Goal: Information Seeking & Learning: Learn about a topic

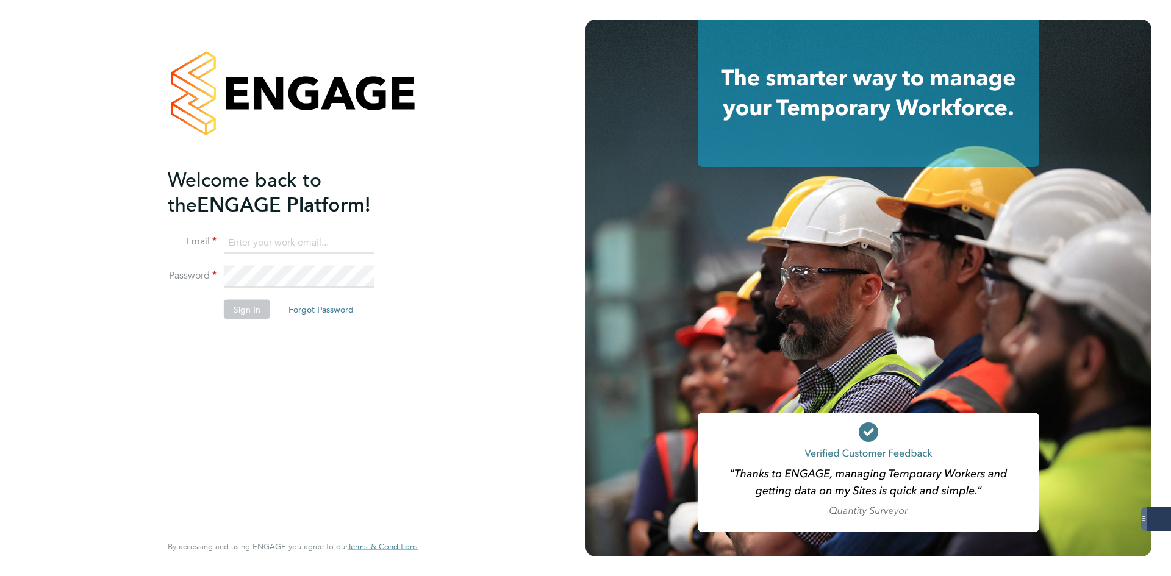
type input "jlaws@skilledcareers.co.uk"
click at [233, 310] on button "Sign In" at bounding box center [247, 310] width 46 height 20
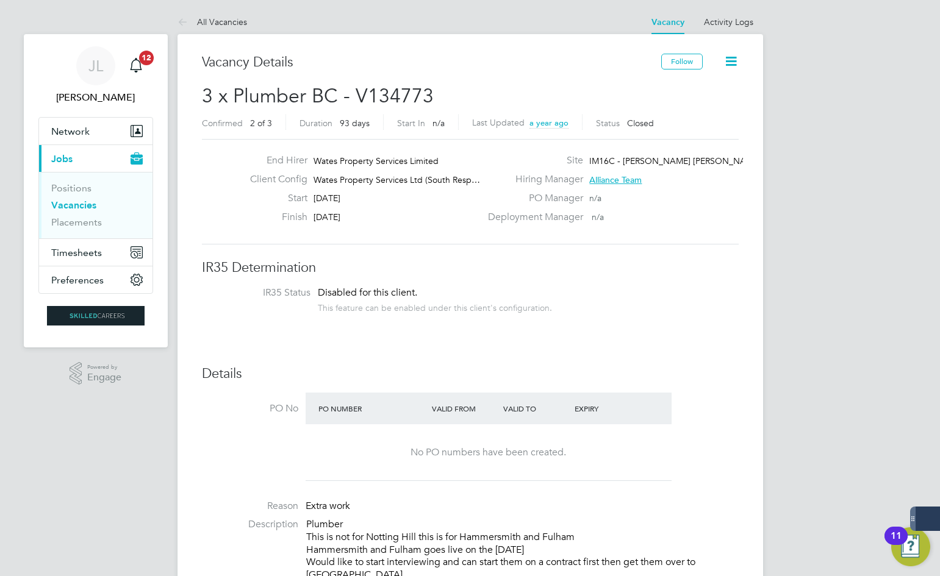
click at [66, 207] on link "Vacancies" at bounding box center [73, 205] width 45 height 12
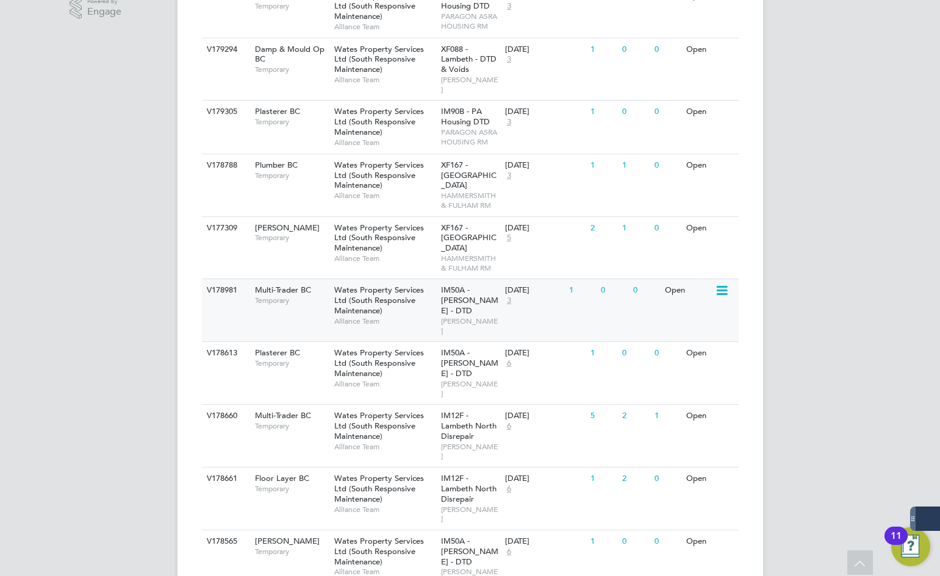
click at [390, 290] on span "Wates Property Services Ltd (South Responsive Maintenance)" at bounding box center [379, 300] width 90 height 31
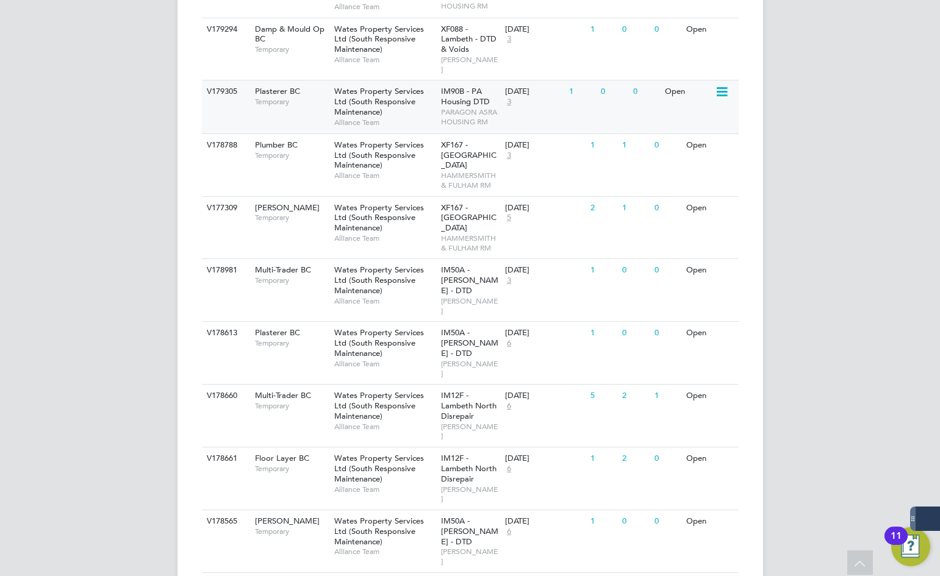
scroll to position [252, 0]
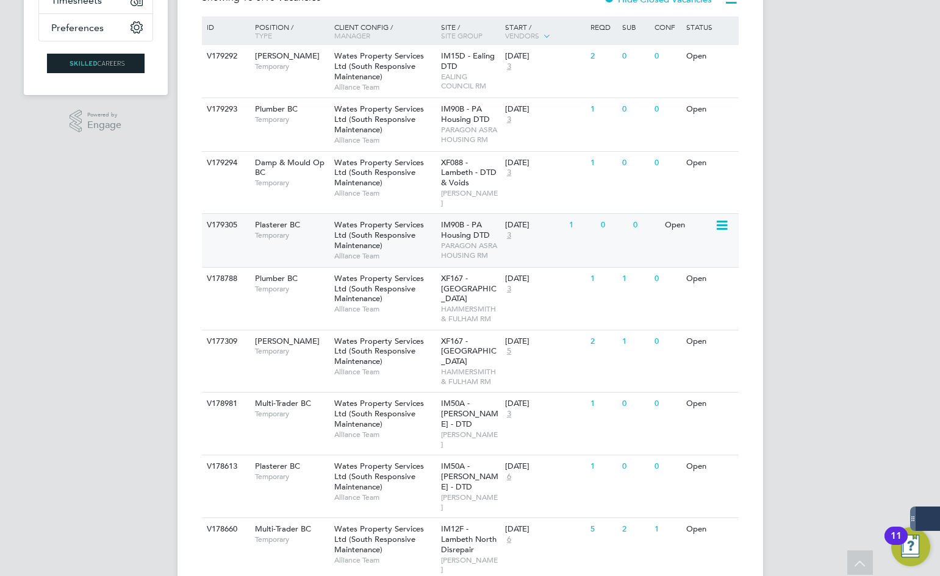
click at [735, 244] on div "Vacancies New Vacancy Client Config Site Position Status Hiring Manager Vendor …" at bounding box center [469, 537] width 585 height 1511
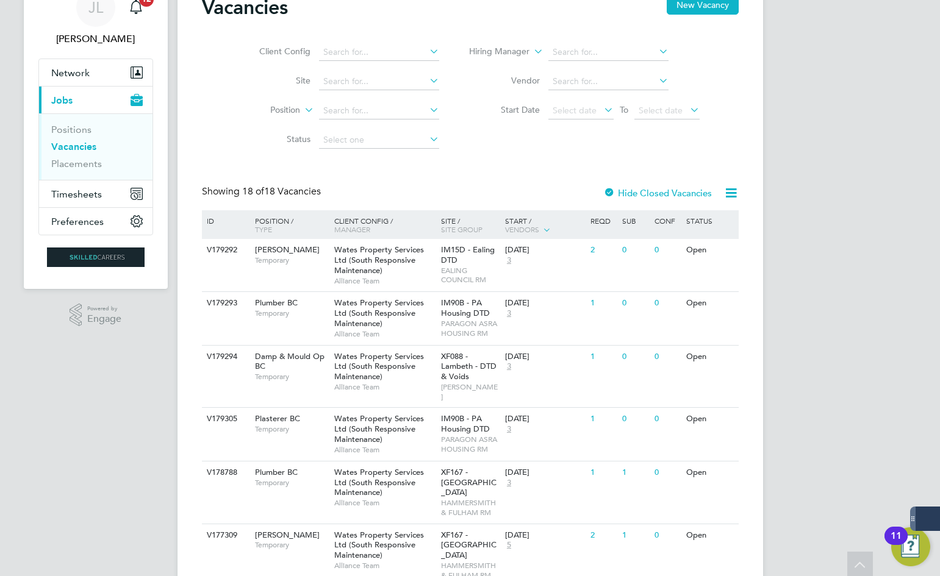
scroll to position [0, 0]
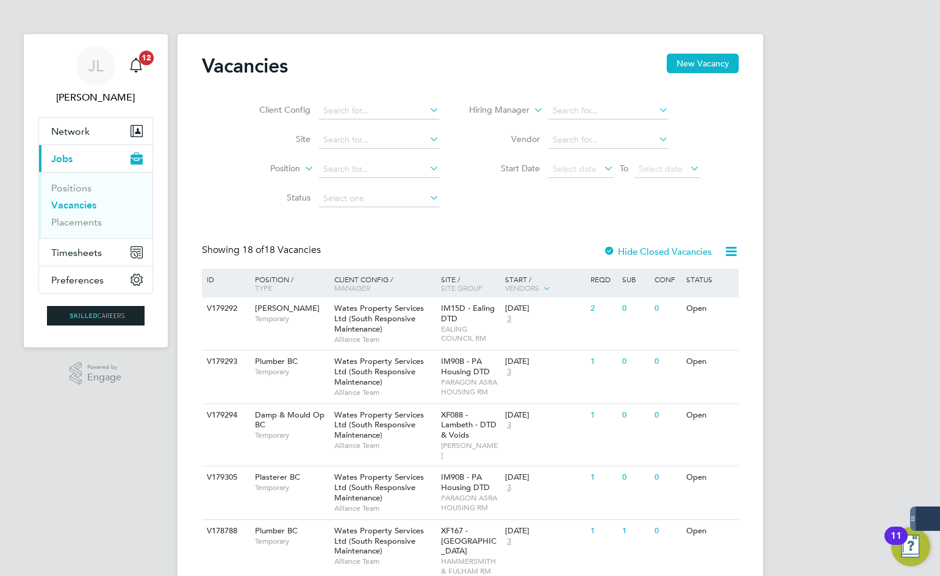
click at [229, 63] on h2 "Vacancies" at bounding box center [245, 66] width 86 height 24
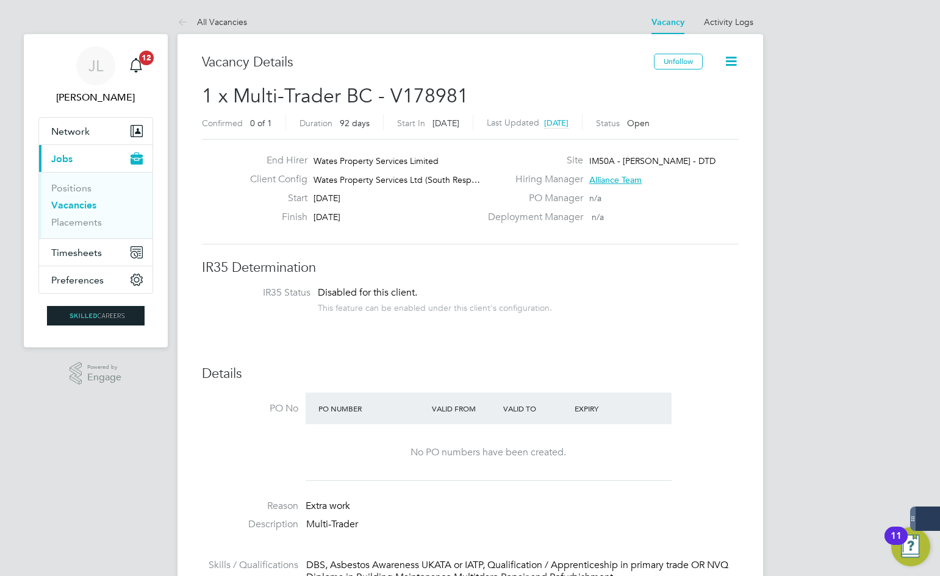
scroll to position [1143, 0]
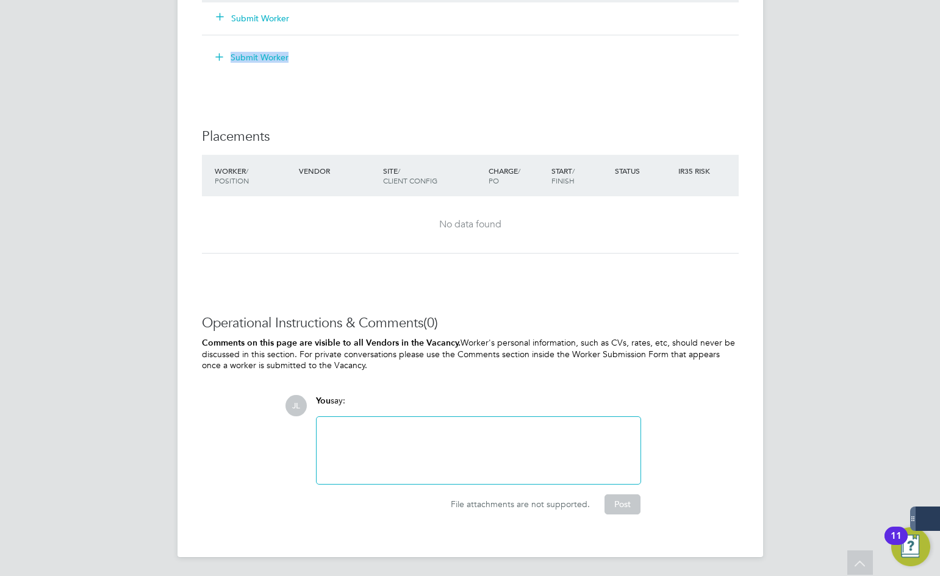
drag, startPoint x: 793, startPoint y: 466, endPoint x: -14, endPoint y: 121, distance: 877.9
click at [526, 354] on p "Comments on this page are visible to all Vendors in the Vacancy. Worker's perso…" at bounding box center [470, 354] width 537 height 34
drag, startPoint x: 574, startPoint y: 371, endPoint x: 134, endPoint y: 226, distance: 464.1
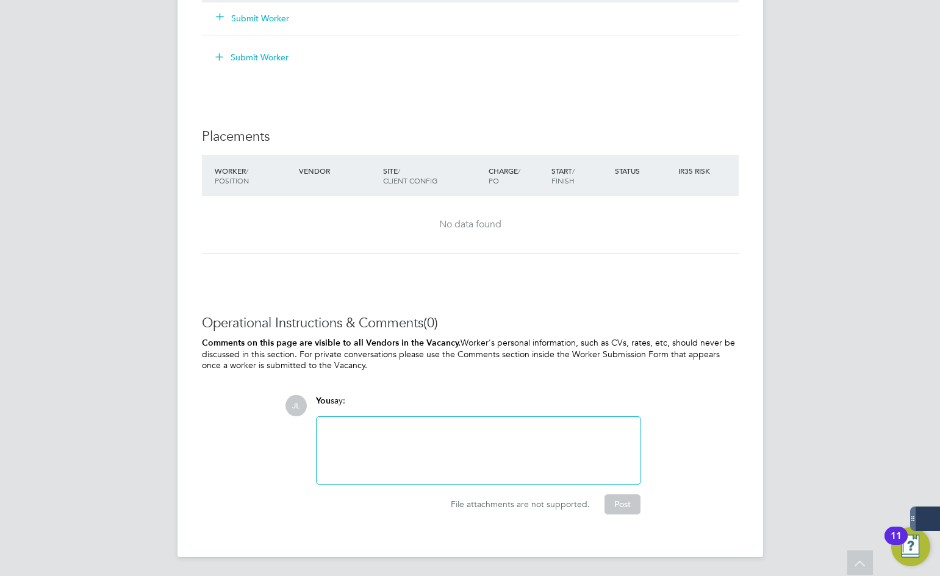
click at [504, 230] on div "No data found" at bounding box center [470, 224] width 512 height 13
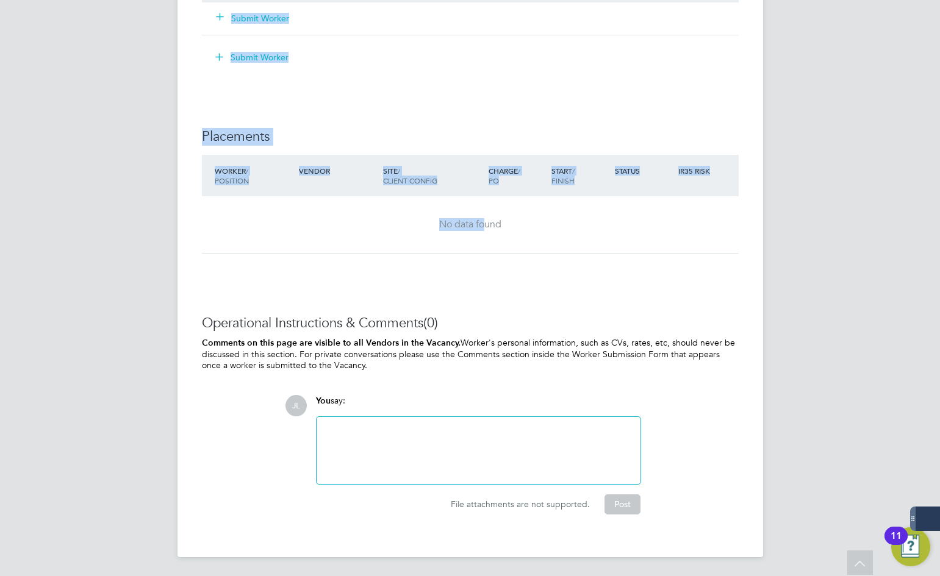
drag, startPoint x: 487, startPoint y: 230, endPoint x: 188, endPoint y: 28, distance: 360.9
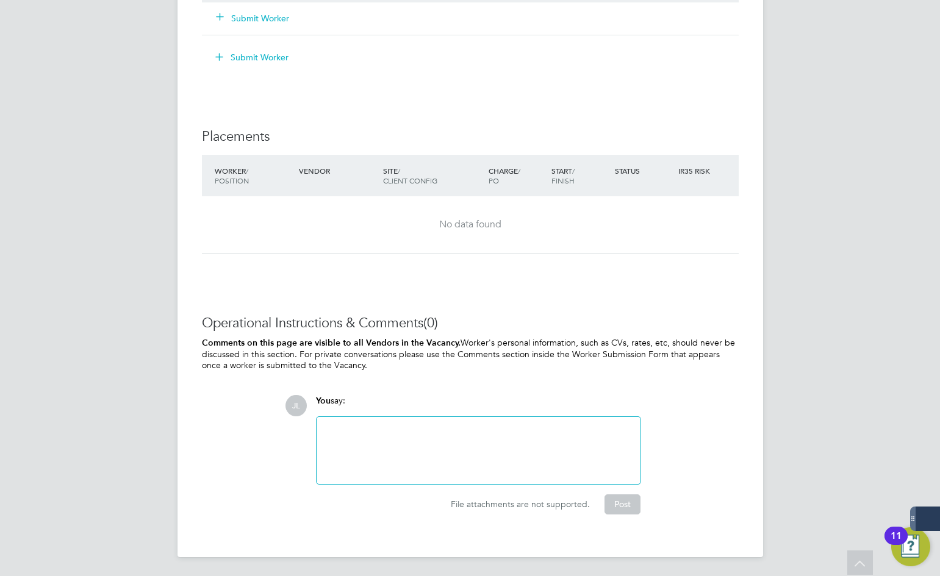
click at [627, 244] on div "No data found" at bounding box center [470, 224] width 512 height 57
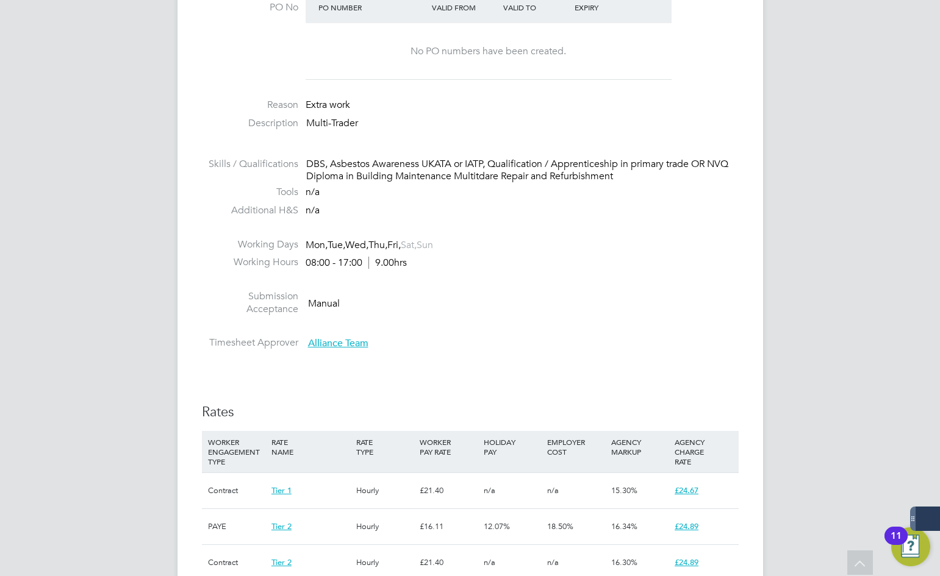
scroll to position [289, 0]
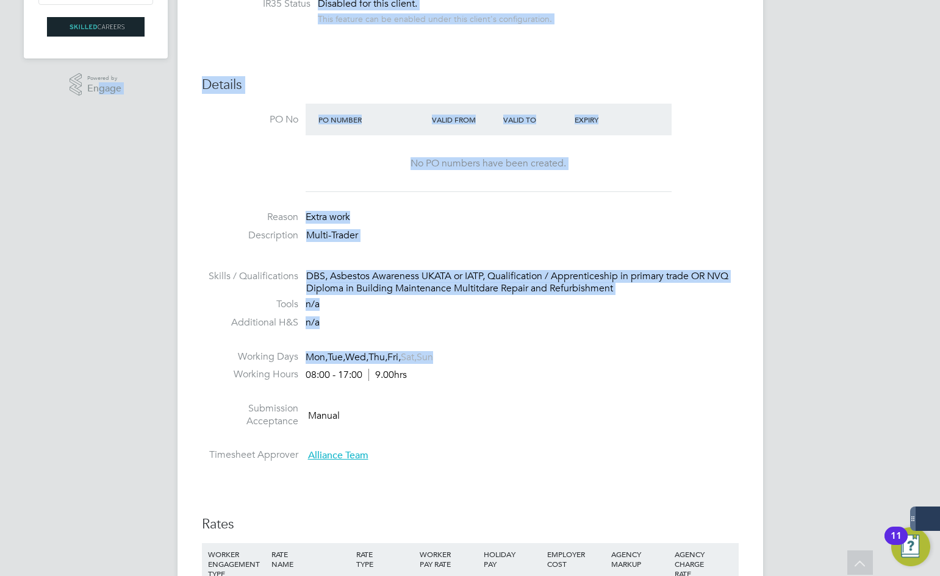
drag, startPoint x: 616, startPoint y: 348, endPoint x: 105, endPoint y: 102, distance: 566.9
click at [102, 102] on div "JL Joe Laws Notifications 12 Applications: Network Businesses Sites Workers Con…" at bounding box center [470, 570] width 940 height 1719
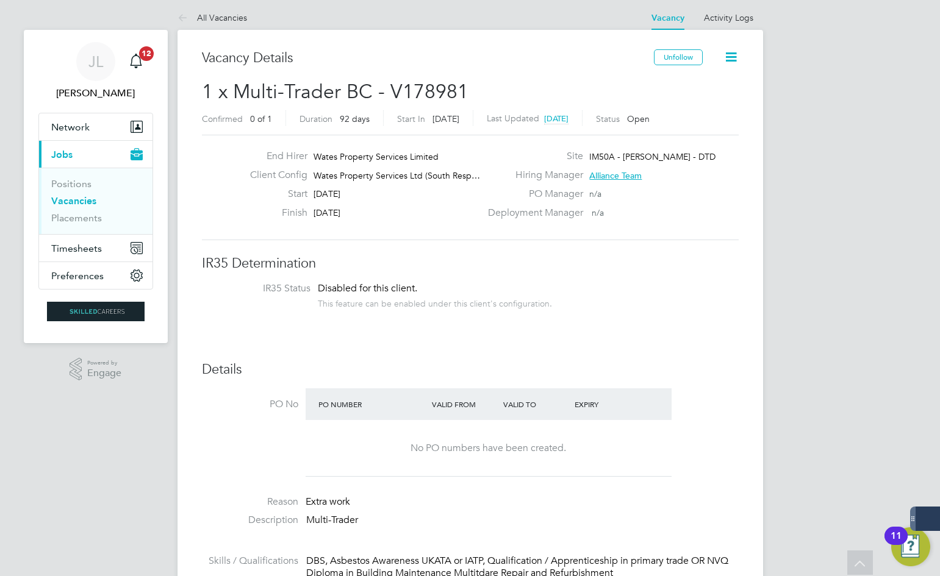
scroll to position [0, 0]
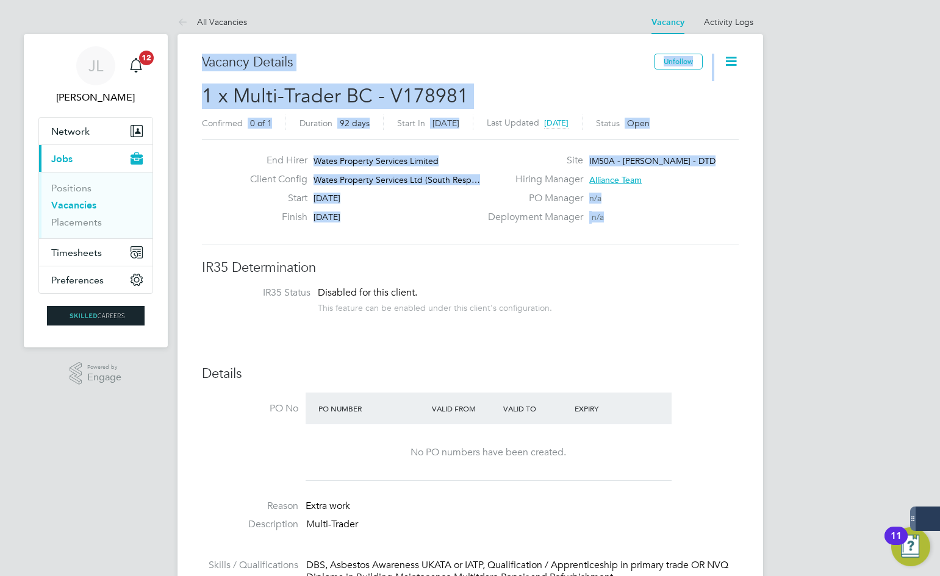
drag, startPoint x: 578, startPoint y: 207, endPoint x: 75, endPoint y: 4, distance: 542.4
